Goal: Information Seeking & Learning: Check status

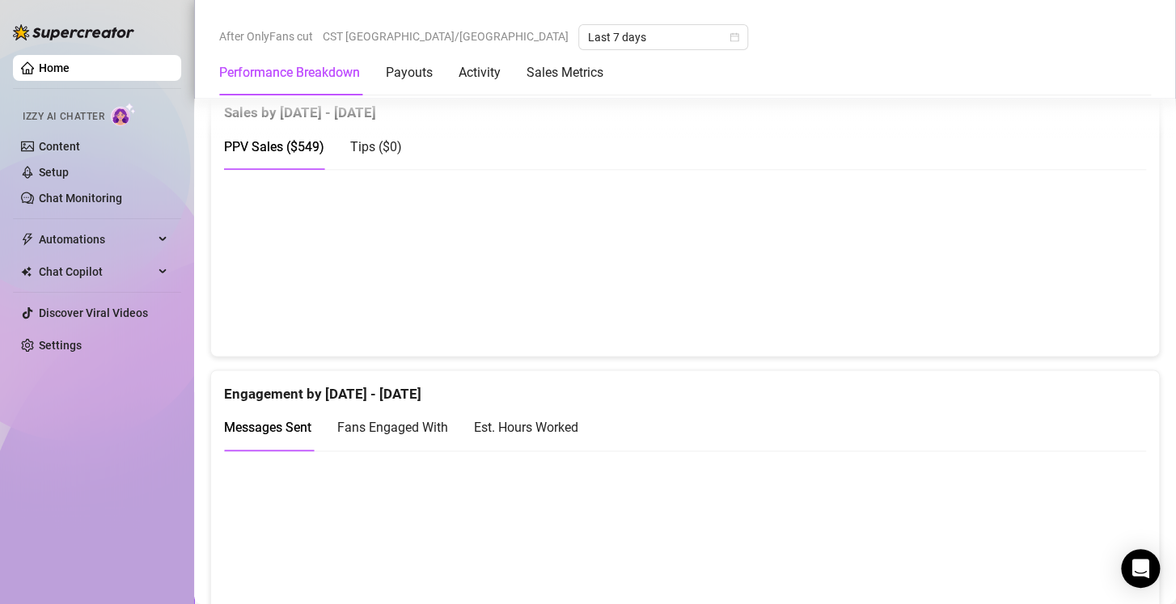
scroll to position [843, 0]
click at [559, 427] on div "Est. Hours Worked" at bounding box center [526, 426] width 104 height 20
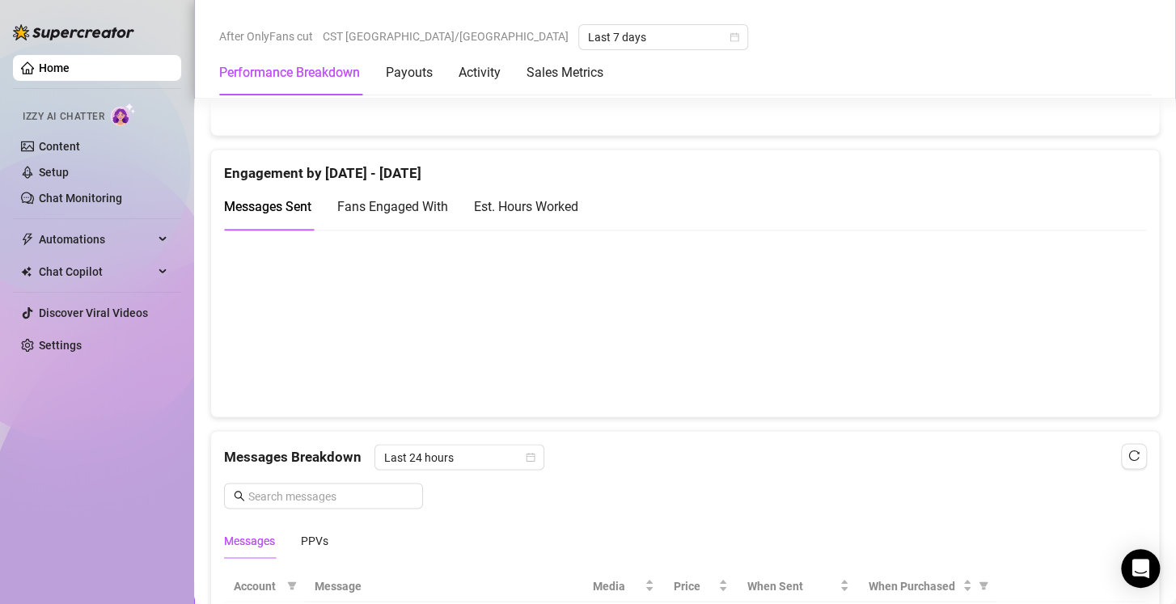
scroll to position [1059, 0]
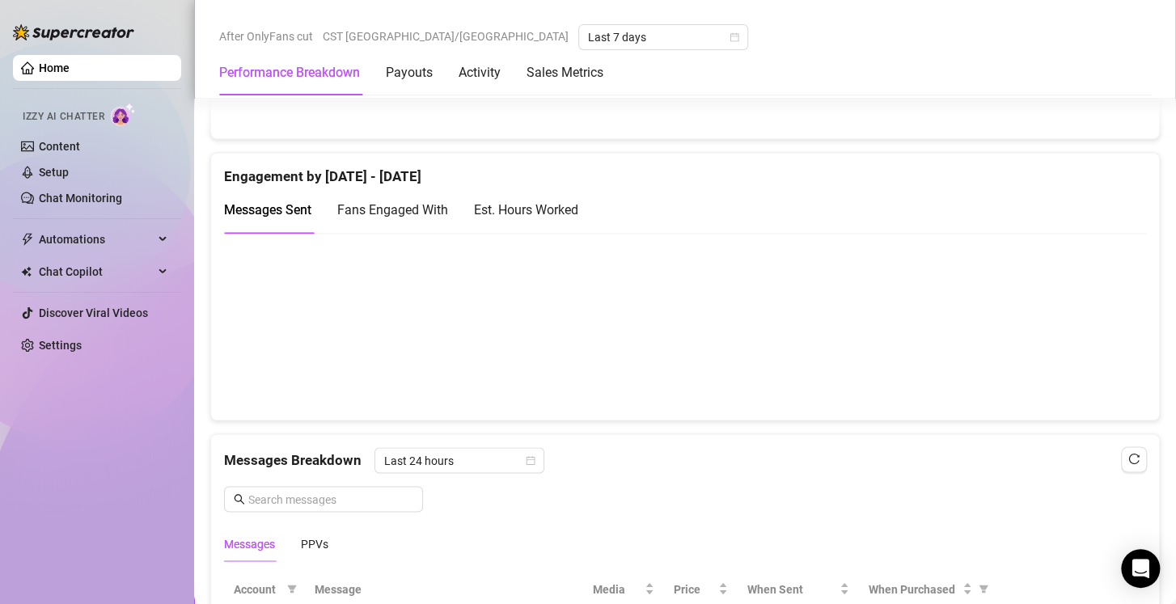
click at [499, 194] on div "Est. Hours Worked" at bounding box center [526, 210] width 104 height 46
